Goal: Transaction & Acquisition: Purchase product/service

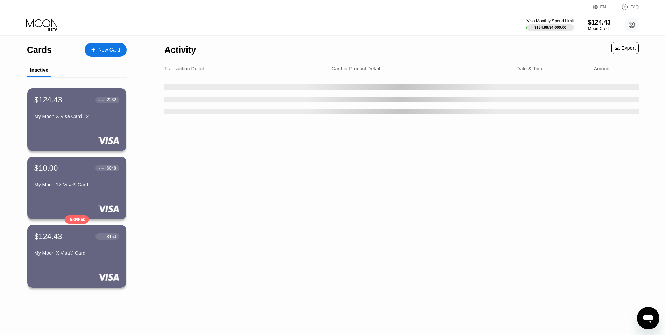
click at [317, 29] on div "Visa Monthly Spend Limit $134.98 / $4,000.00 $124.43 Moon Credit hanjung [EMAIL…" at bounding box center [332, 24] width 665 height 21
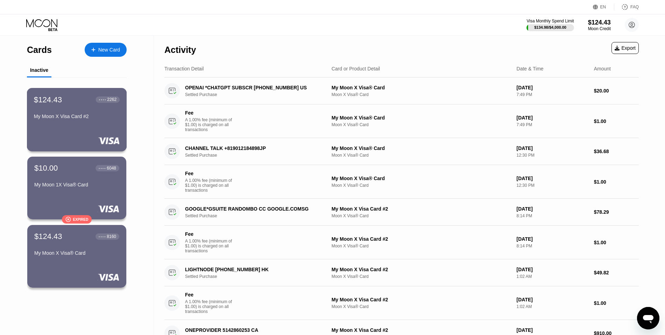
click at [82, 122] on div "My Moon X Visa Card #2" at bounding box center [77, 117] width 86 height 8
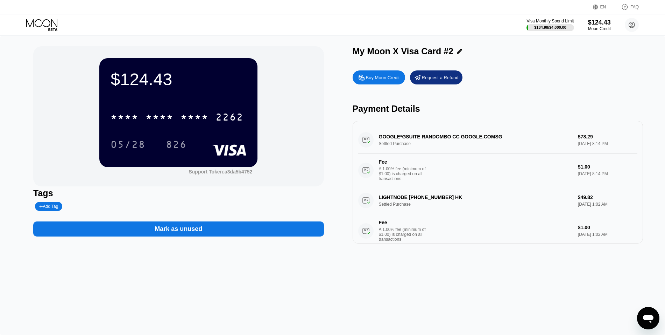
click at [224, 236] on div "Mark as unused" at bounding box center [178, 228] width 291 height 15
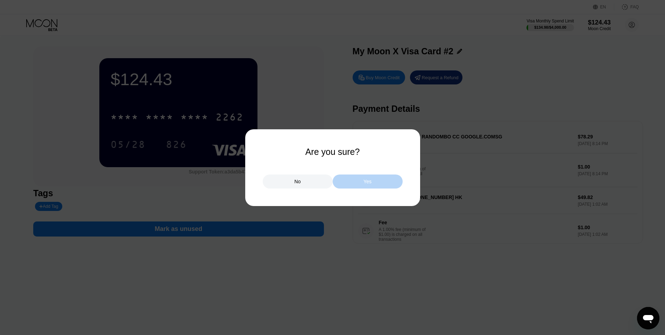
click at [360, 187] on div "Yes" at bounding box center [368, 181] width 70 height 14
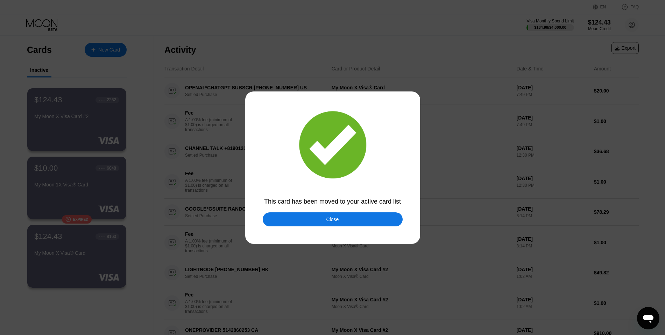
click at [336, 211] on div at bounding box center [335, 167] width 671 height 335
click at [336, 226] on div "Close" at bounding box center [333, 219] width 140 height 14
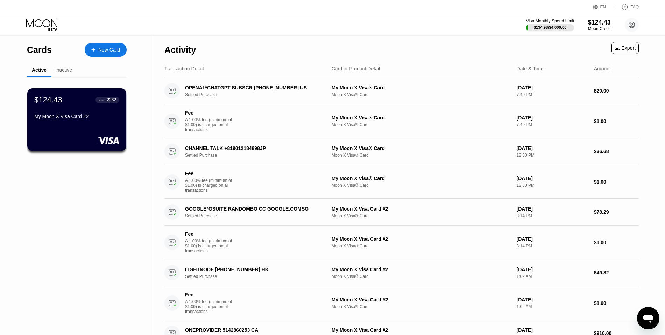
click at [563, 21] on div "Visa Monthly Spend Limit" at bounding box center [550, 21] width 48 height 5
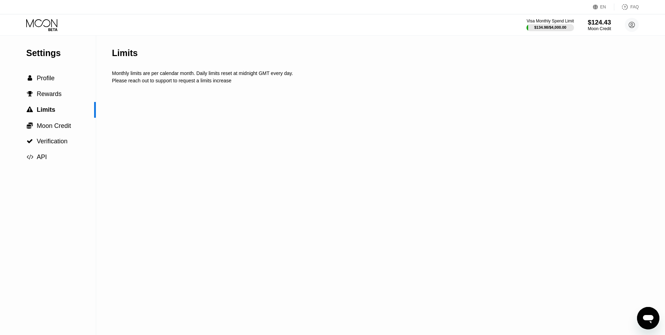
click at [596, 25] on div "$124.43" at bounding box center [599, 22] width 23 height 7
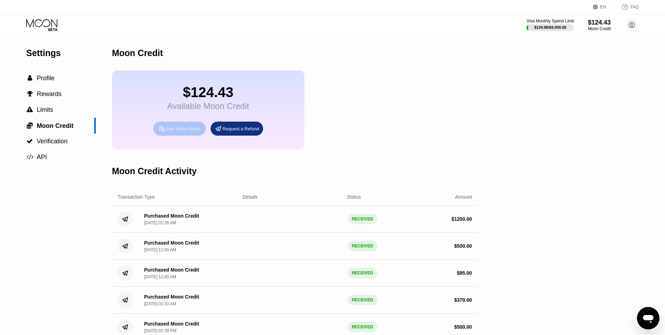
click at [191, 132] on div "Buy Moon Credit" at bounding box center [184, 129] width 34 height 6
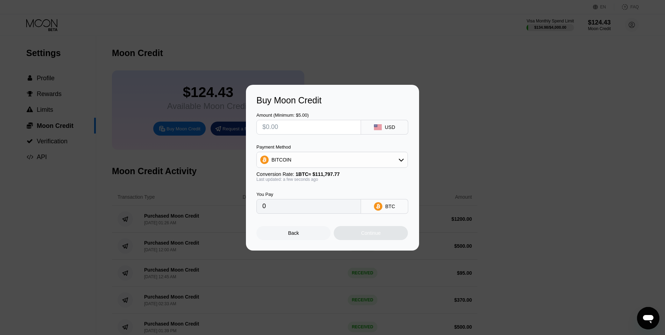
click at [342, 162] on div "BITCOIN" at bounding box center [332, 160] width 151 height 14
click at [303, 191] on span "USDT on TRON" at bounding box center [290, 194] width 35 height 6
type input "0.00"
click at [292, 128] on input "text" at bounding box center [309, 127] width 93 height 14
type input "$1"
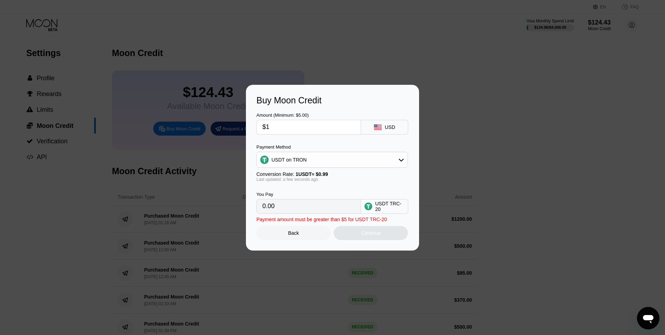
type input "1.01"
type input "$11"
type input "11.11"
type input "$110"
type input "111.11"
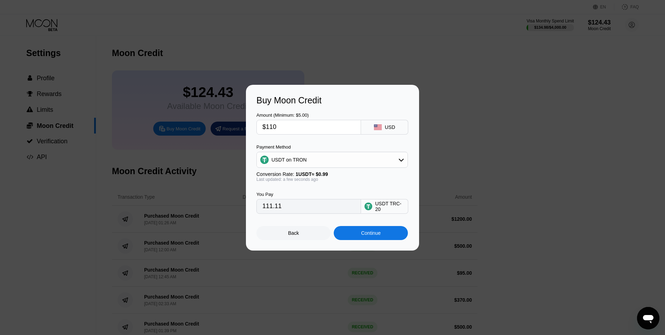
type input "$1100"
type input "1111.11"
type input "$11000"
type input "11111.11"
type input "$1100"
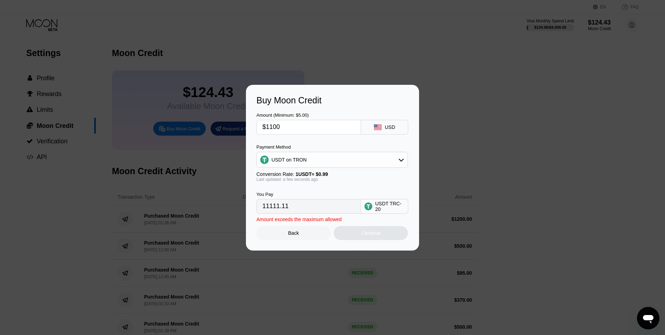
type input "1111.11"
type input "$1"
type input "0.00"
type input "$1"
type input "1.01"
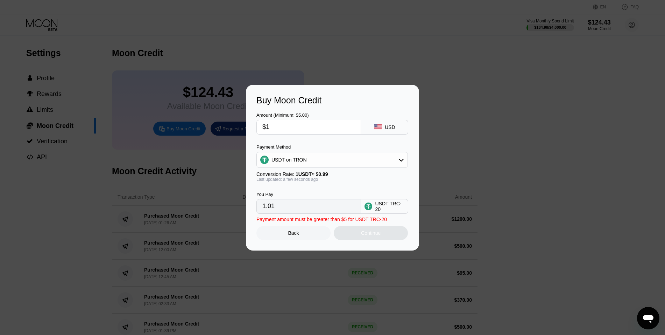
type input "$10"
type input "10.10"
type input "$11"
type input "11.11"
type input "$113"
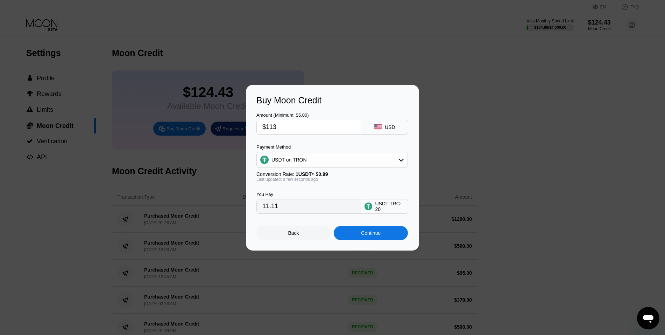
type input "114.14"
type input "$1130"
type input "1141.41"
type input "$113"
type input "114.14"
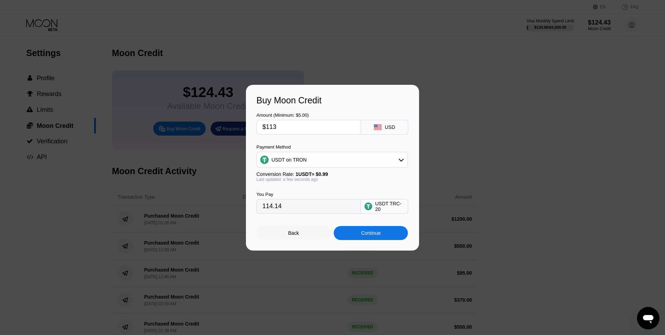
type input "$11"
type input "11.11"
type input "$111"
type input "112.12"
type input "$1110"
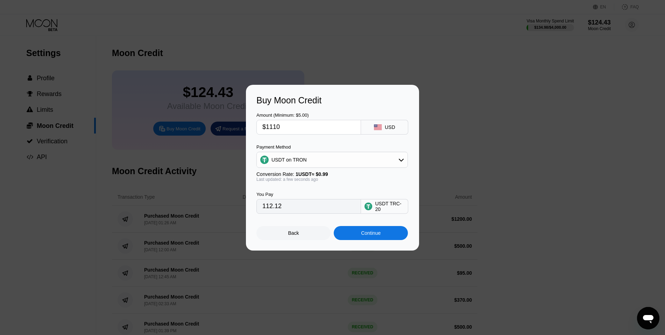
type input "1121.21"
type input "$111"
type input "112.12"
type input "$11"
type input "11.11"
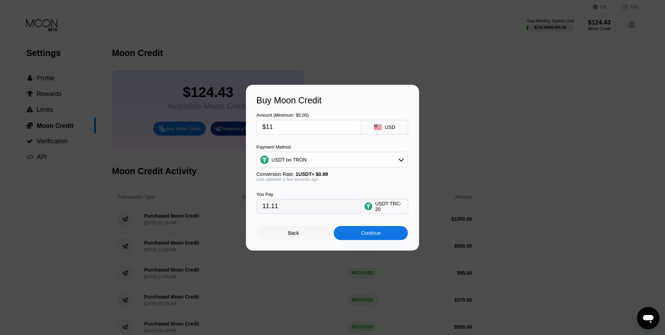
type input "$110"
type input "111.11"
type input "$1100"
type input "1111.11"
drag, startPoint x: 274, startPoint y: 126, endPoint x: 330, endPoint y: 131, distance: 56.6
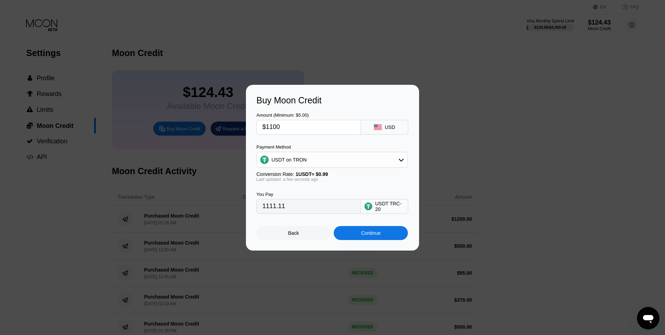
click at [330, 131] on input "$1100" at bounding box center [309, 127] width 93 height 14
type input "$113"
type input "114.14"
type input "$1130"
type input "1141.41"
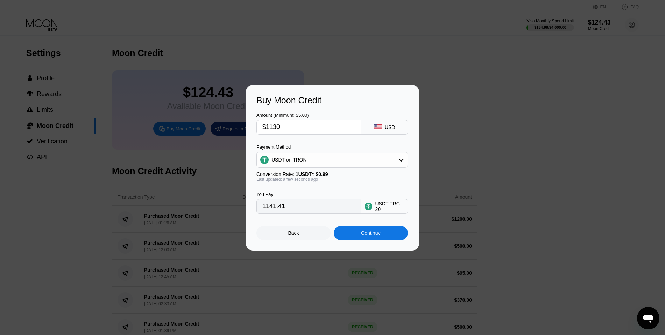
drag, startPoint x: 225, startPoint y: 129, endPoint x: 283, endPoint y: 155, distance: 63.9
click at [224, 129] on div "Buy Moon Credit Amount (Minimum: $5.00) $1130 USD Payment Method USDT on TRON C…" at bounding box center [332, 168] width 665 height 166
type input "$1130"
click at [376, 235] on div "Continue" at bounding box center [371, 233] width 20 height 6
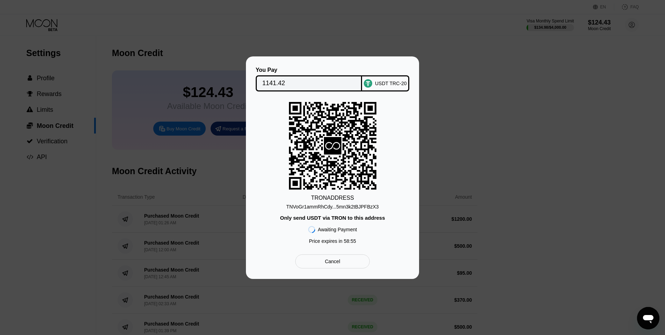
click at [287, 203] on div "TRON ADDRESS TNVoGr1ammRhCdy...5mn3k2tBJPFBzX3 Only send USDT via TRON to this …" at bounding box center [333, 174] width 152 height 145
click at [327, 207] on div "TNVoGr1ammRhCdy...5mn3k2tBJPFBzX3" at bounding box center [332, 207] width 92 height 6
click at [289, 76] on input "1141.42" at bounding box center [309, 83] width 93 height 14
click at [336, 86] on input "1141.42" at bounding box center [309, 83] width 93 height 14
drag, startPoint x: 398, startPoint y: 191, endPoint x: 321, endPoint y: 158, distance: 83.8
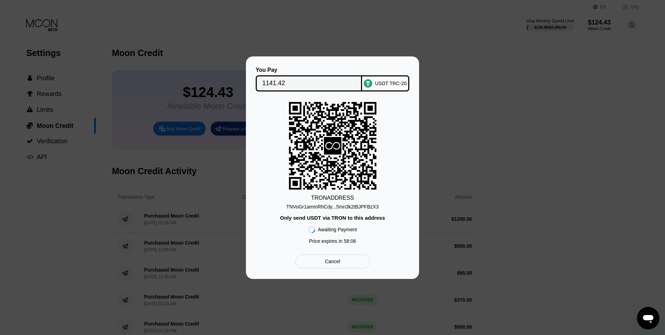
click at [398, 191] on div "TRON ADDRESS TNVoGr1ammRhCdy...5mn3k2tBJPFBzX3 Only send USDT via TRON to this …" at bounding box center [333, 174] width 152 height 145
click at [389, 193] on div "TRON ADDRESS TNVoGr1ammRhCdy...5mn3k2tBJPFBzX3 Only send USDT via TRON to this …" at bounding box center [333, 174] width 152 height 145
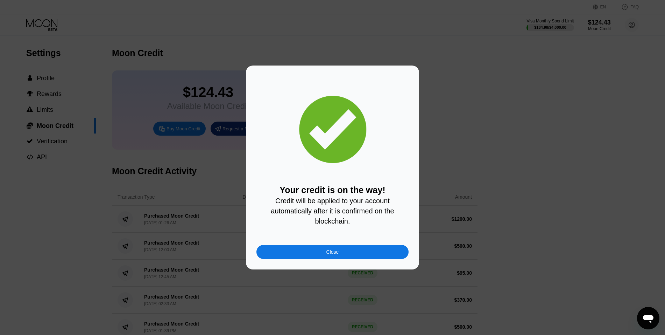
click at [315, 249] on div "Close" at bounding box center [333, 252] width 152 height 14
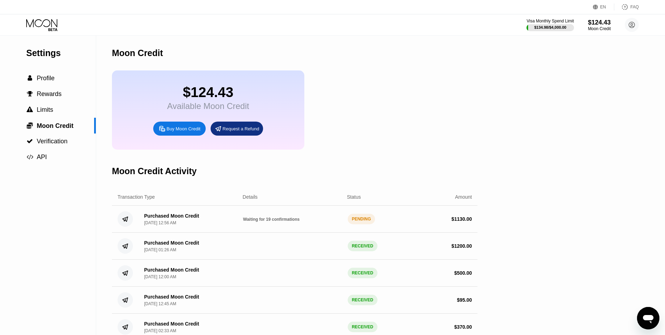
click at [38, 18] on div "Visa Monthly Spend Limit $134.98 / $4,000.00 $124.43 Moon Credit hanjung a59838…" at bounding box center [332, 24] width 665 height 21
click at [49, 21] on icon at bounding box center [42, 25] width 33 height 12
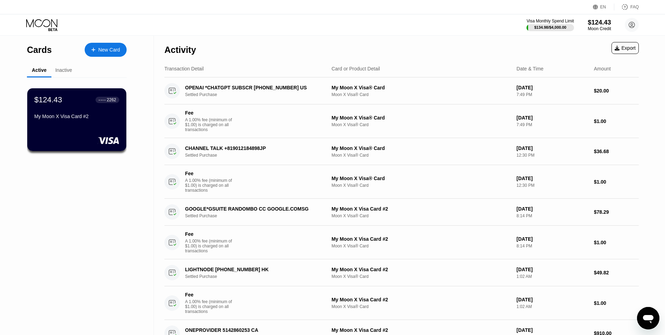
click at [606, 24] on div "$124.43" at bounding box center [599, 22] width 23 height 7
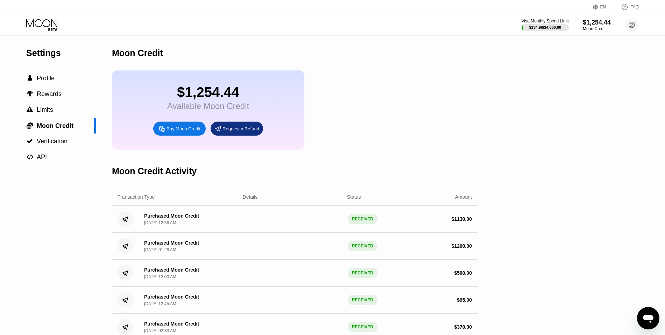
click at [40, 16] on div "Visa Monthly Spend Limit $134.98 / $4,000.00 $1,254.44 Moon Credit hanjung a598…" at bounding box center [332, 24] width 665 height 21
click at [40, 20] on icon at bounding box center [41, 23] width 31 height 8
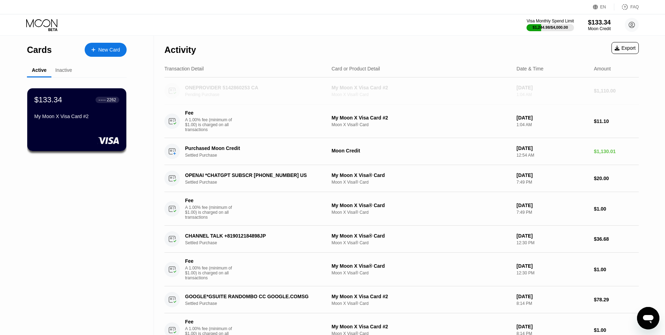
click at [611, 95] on div "ONEPROVIDER 5142860253 CA Pending Purchase My Moon X Visa Card #2 Moon X Visa® …" at bounding box center [402, 90] width 475 height 27
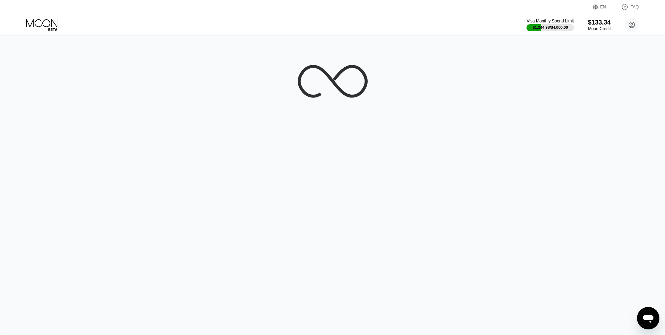
drag, startPoint x: 185, startPoint y: 64, endPoint x: 204, endPoint y: 70, distance: 20.3
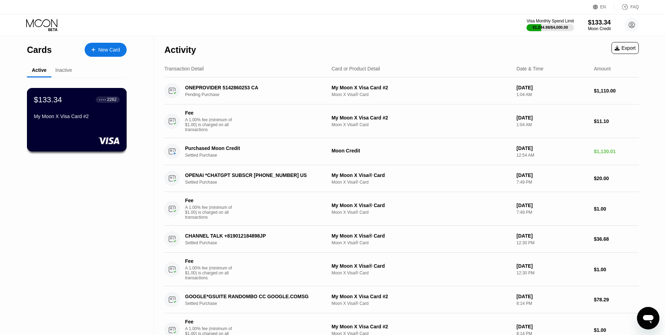
click at [93, 103] on div "$133.34 ● ● ● ● 2262" at bounding box center [77, 99] width 86 height 9
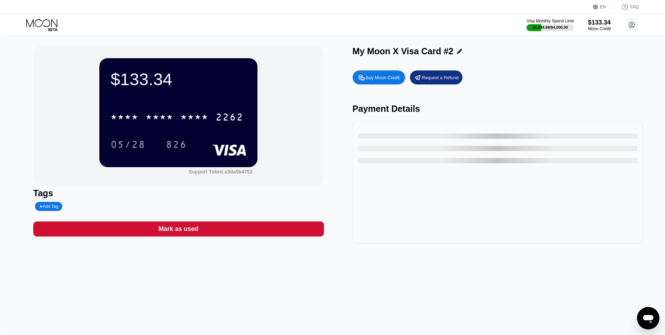
click at [212, 233] on div "Mark as used" at bounding box center [178, 228] width 291 height 15
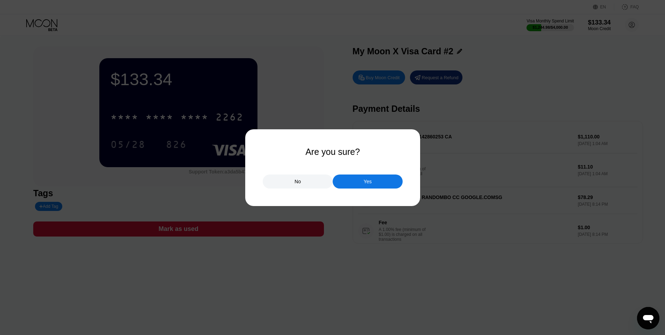
click at [380, 174] on div "No Yes" at bounding box center [333, 177] width 140 height 21
click at [380, 180] on div "Yes" at bounding box center [368, 181] width 70 height 14
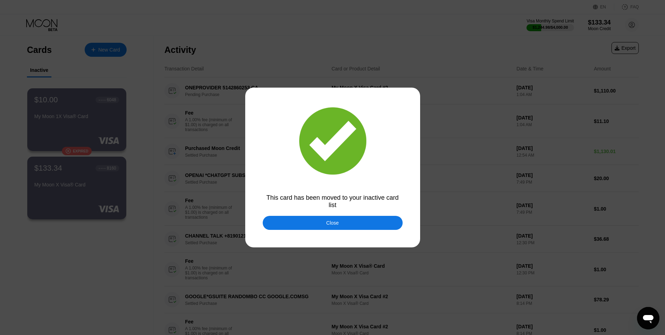
click at [340, 230] on div "Close" at bounding box center [333, 223] width 140 height 14
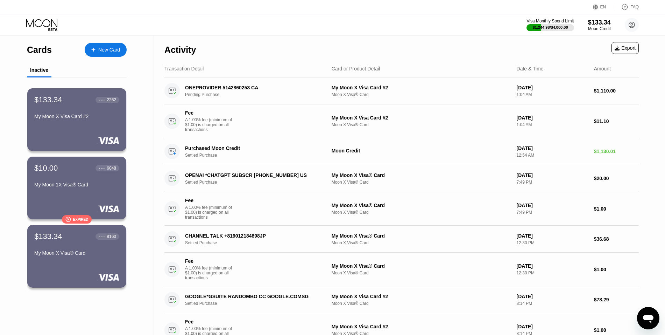
click at [33, 25] on icon at bounding box center [41, 23] width 31 height 8
